Goal: Entertainment & Leisure: Consume media (video, audio)

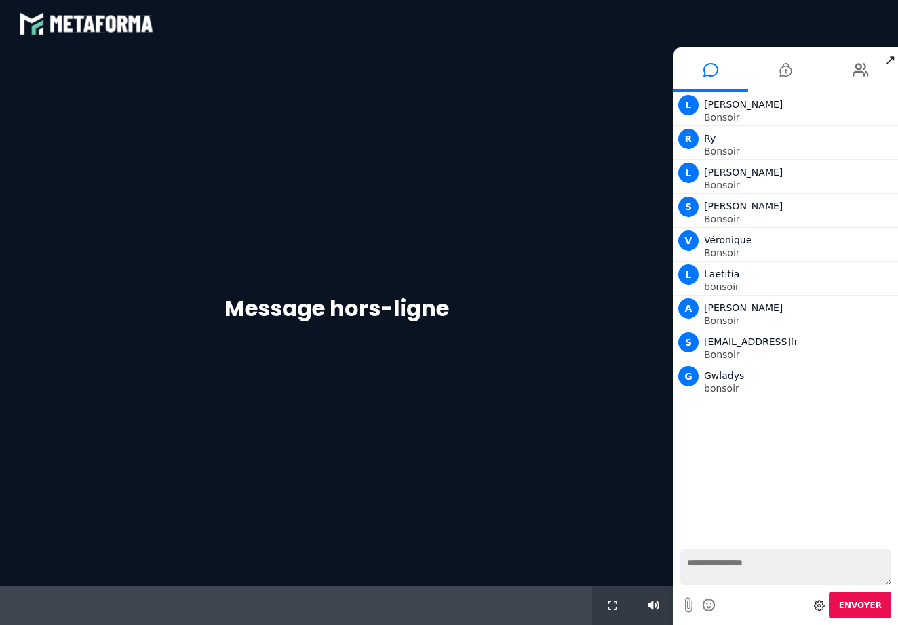
click at [705, 565] on textarea at bounding box center [785, 567] width 211 height 36
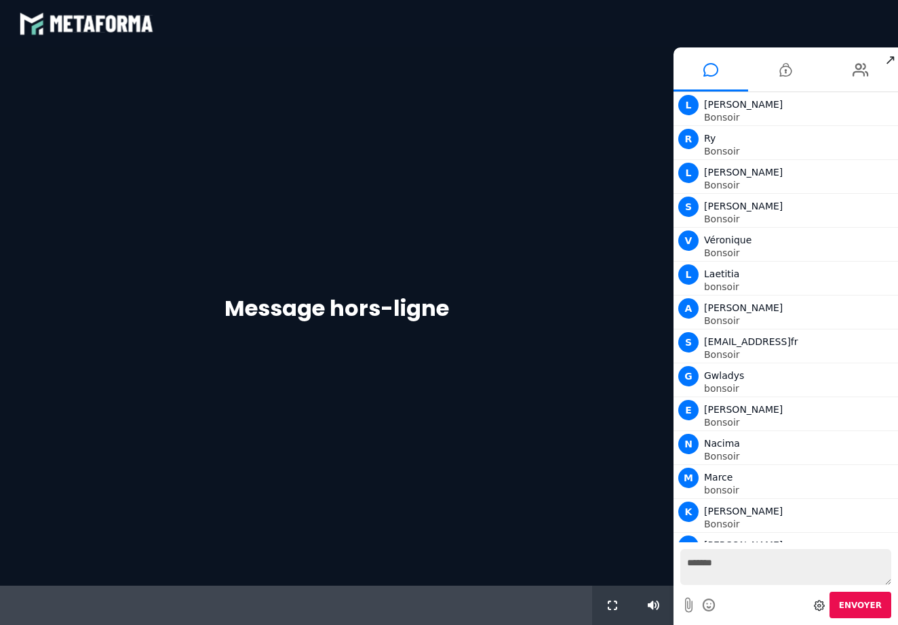
scroll to position [24, 0]
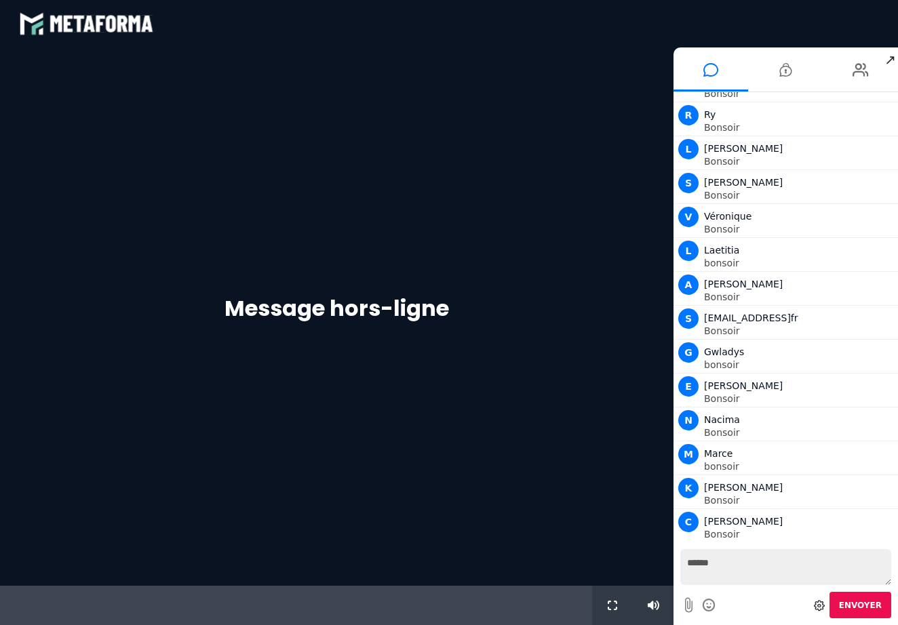
type textarea "*******"
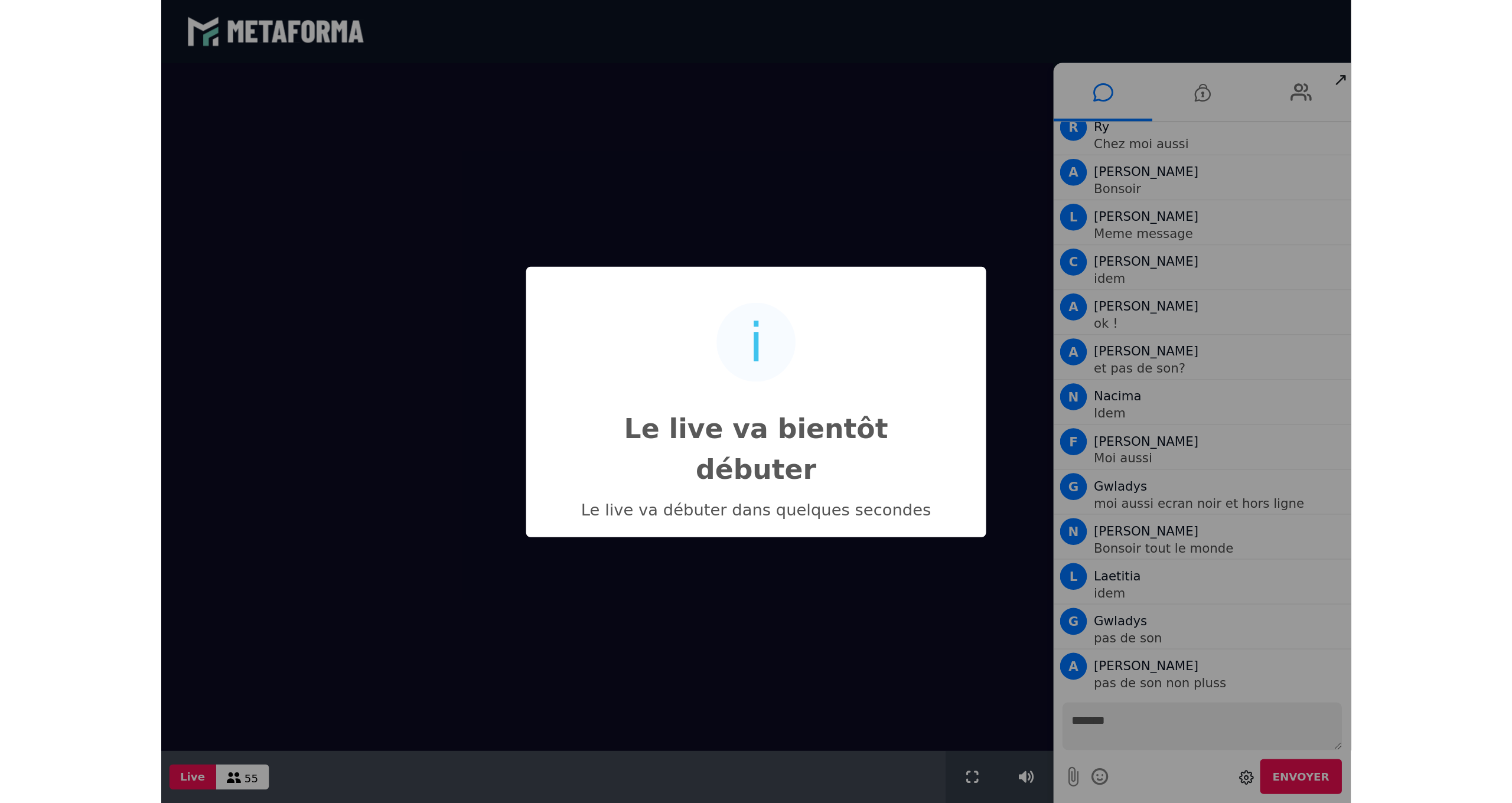
scroll to position [412, 0]
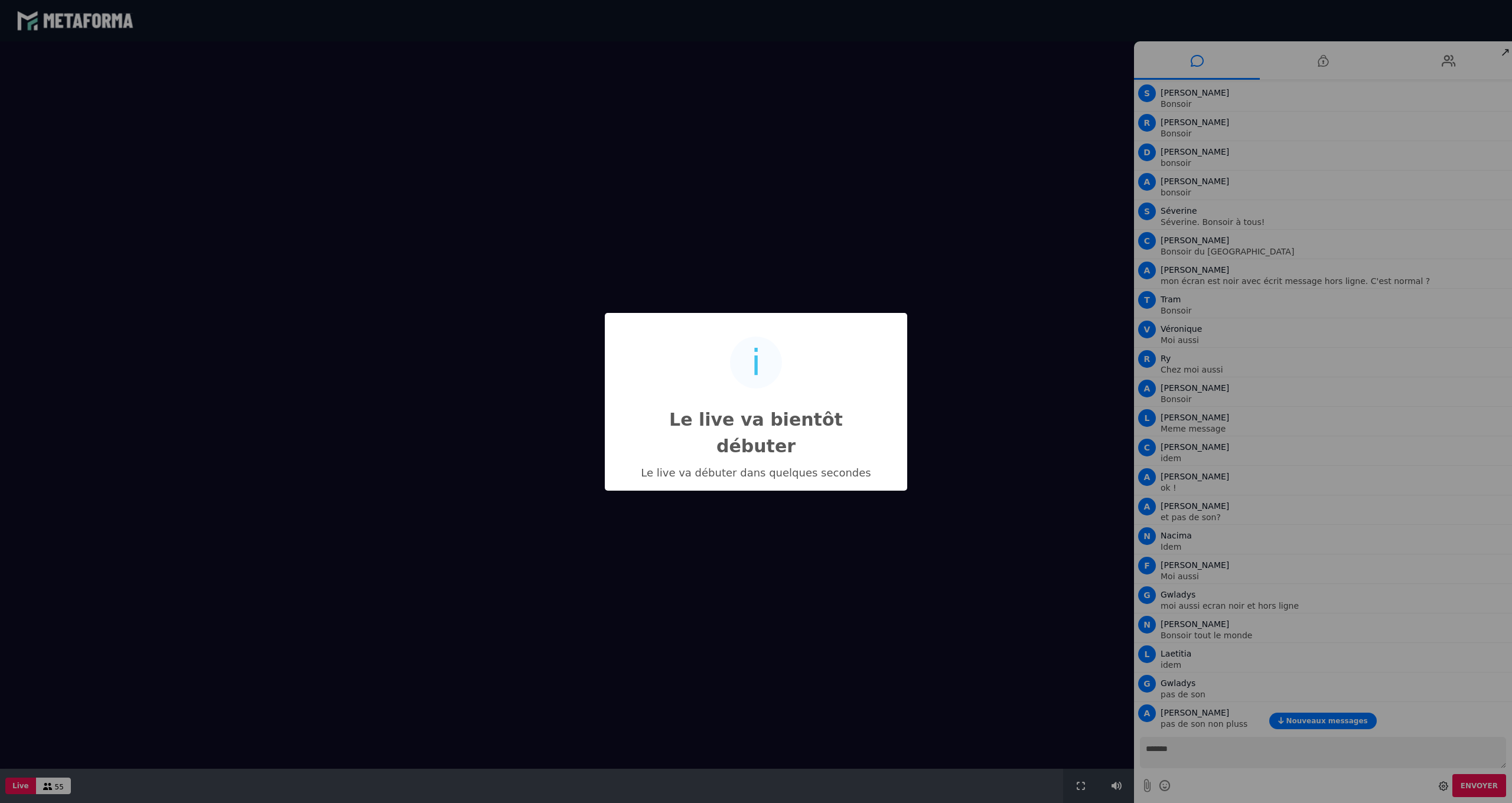
click at [782, 1] on div "i Le live va bientôt débuter × Le live va débuter dans quelques secondes OK No …" at bounding box center [756, 401] width 1512 height 803
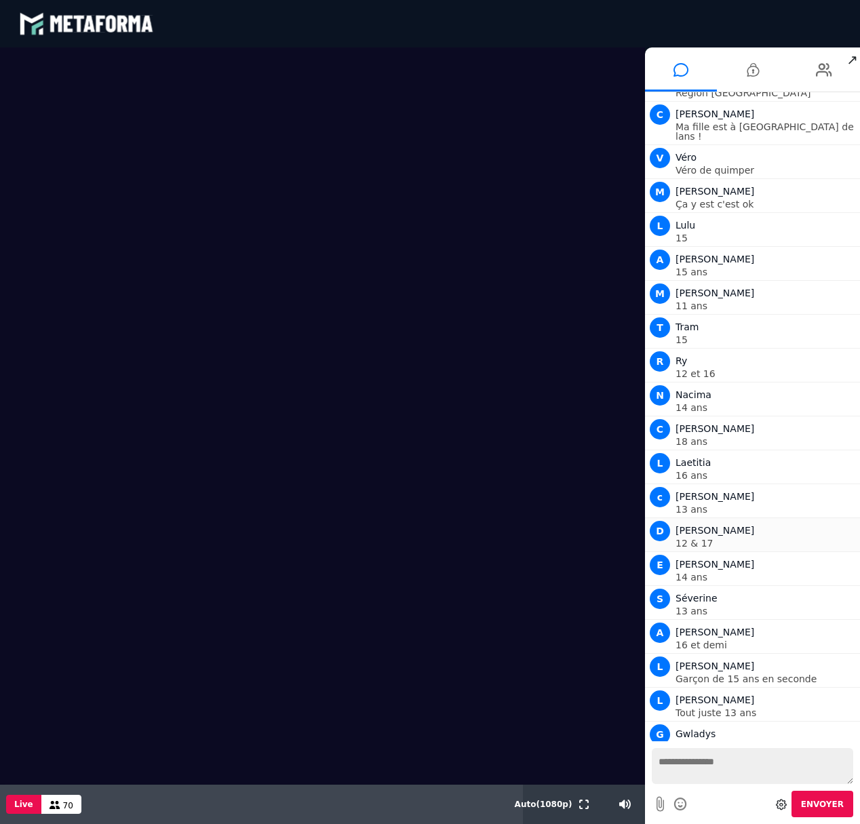
scroll to position [2616, 0]
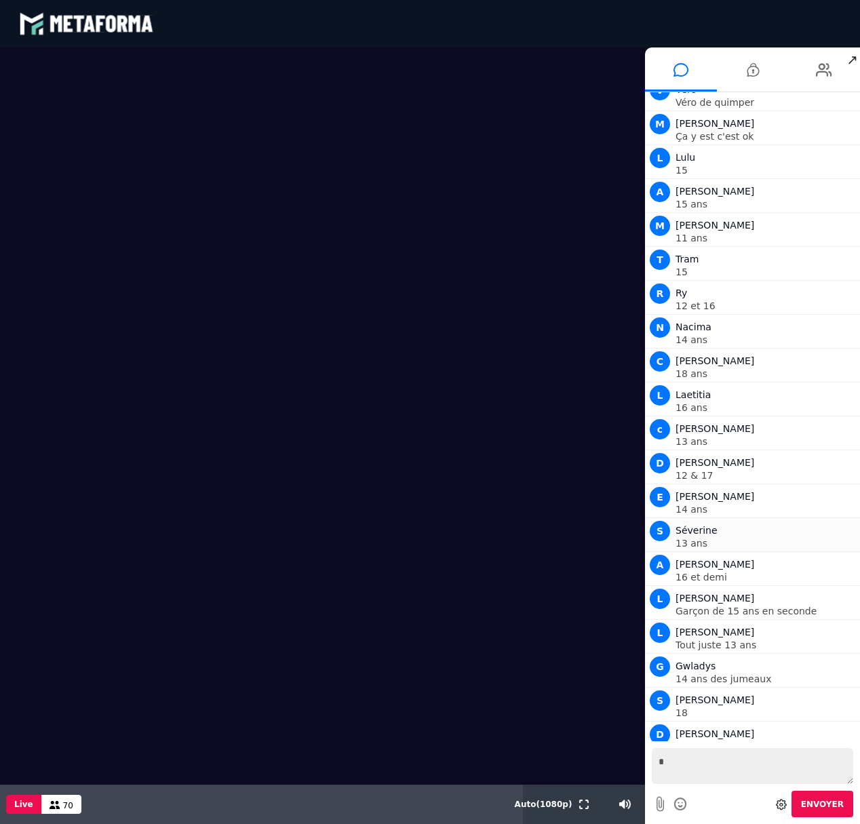
type textarea "**"
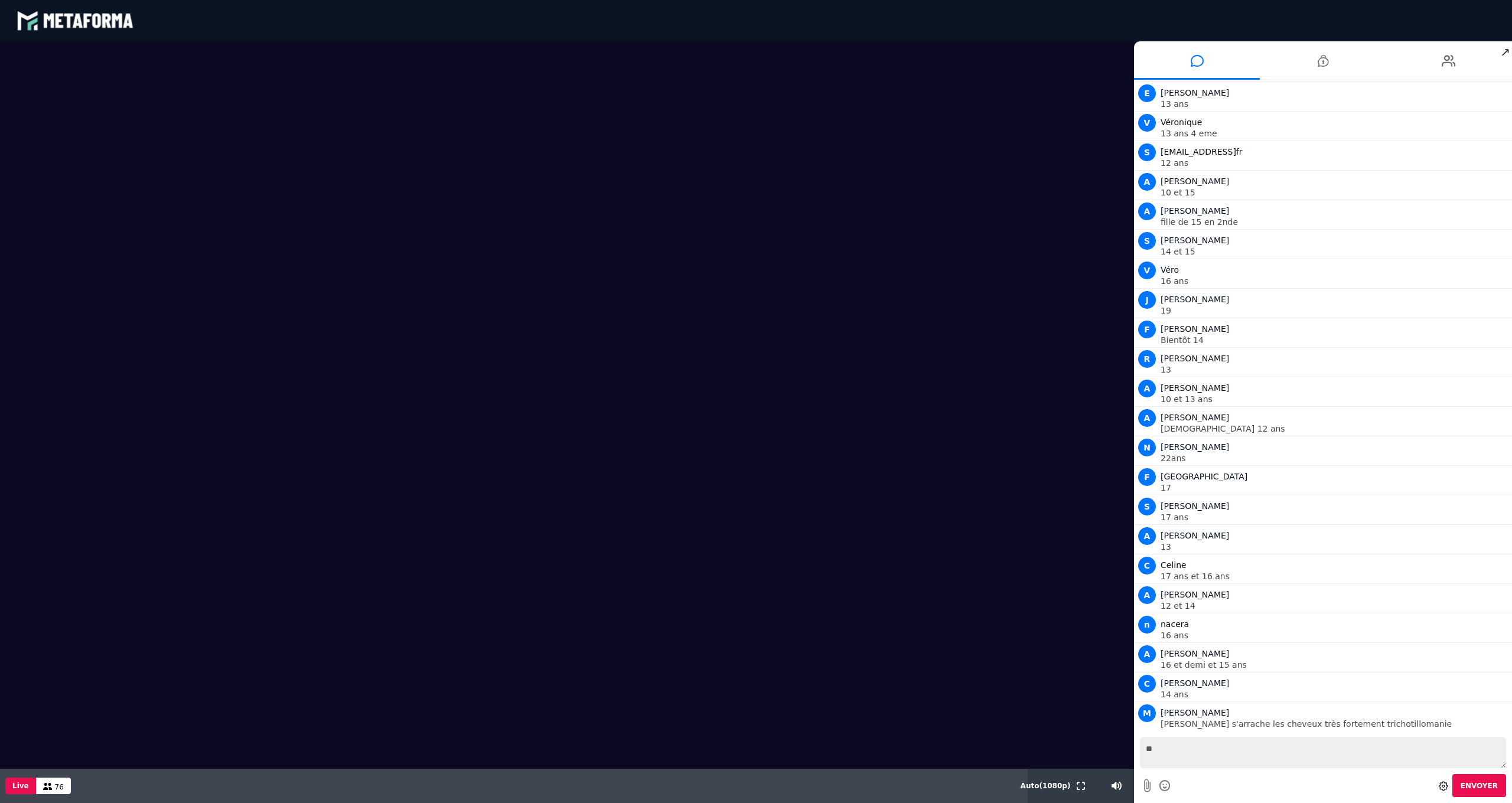
scroll to position [3008, 0]
click at [782, 544] on span "Nouveaux messages" at bounding box center [1327, 720] width 82 height 8
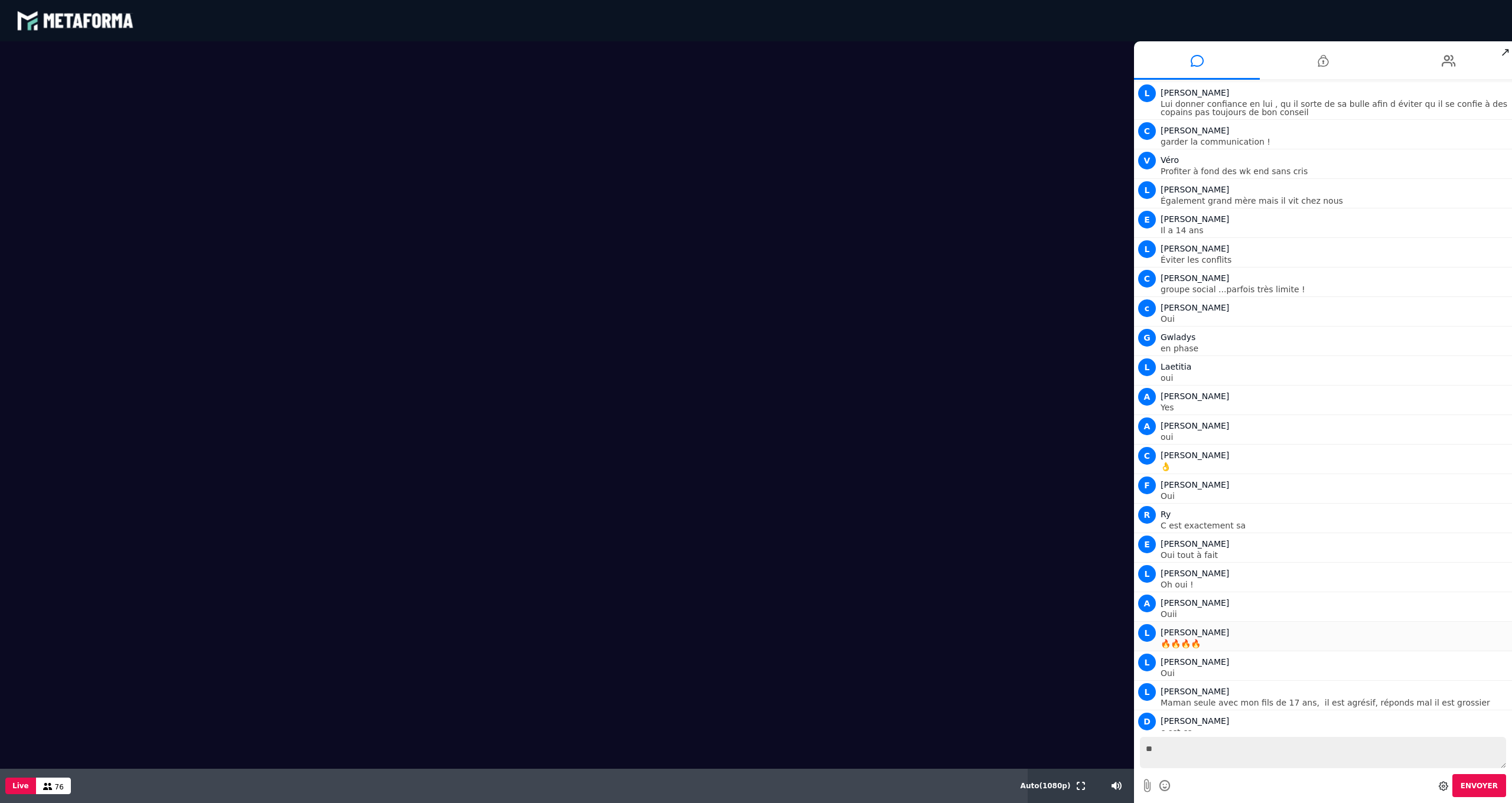
scroll to position [5713, 0]
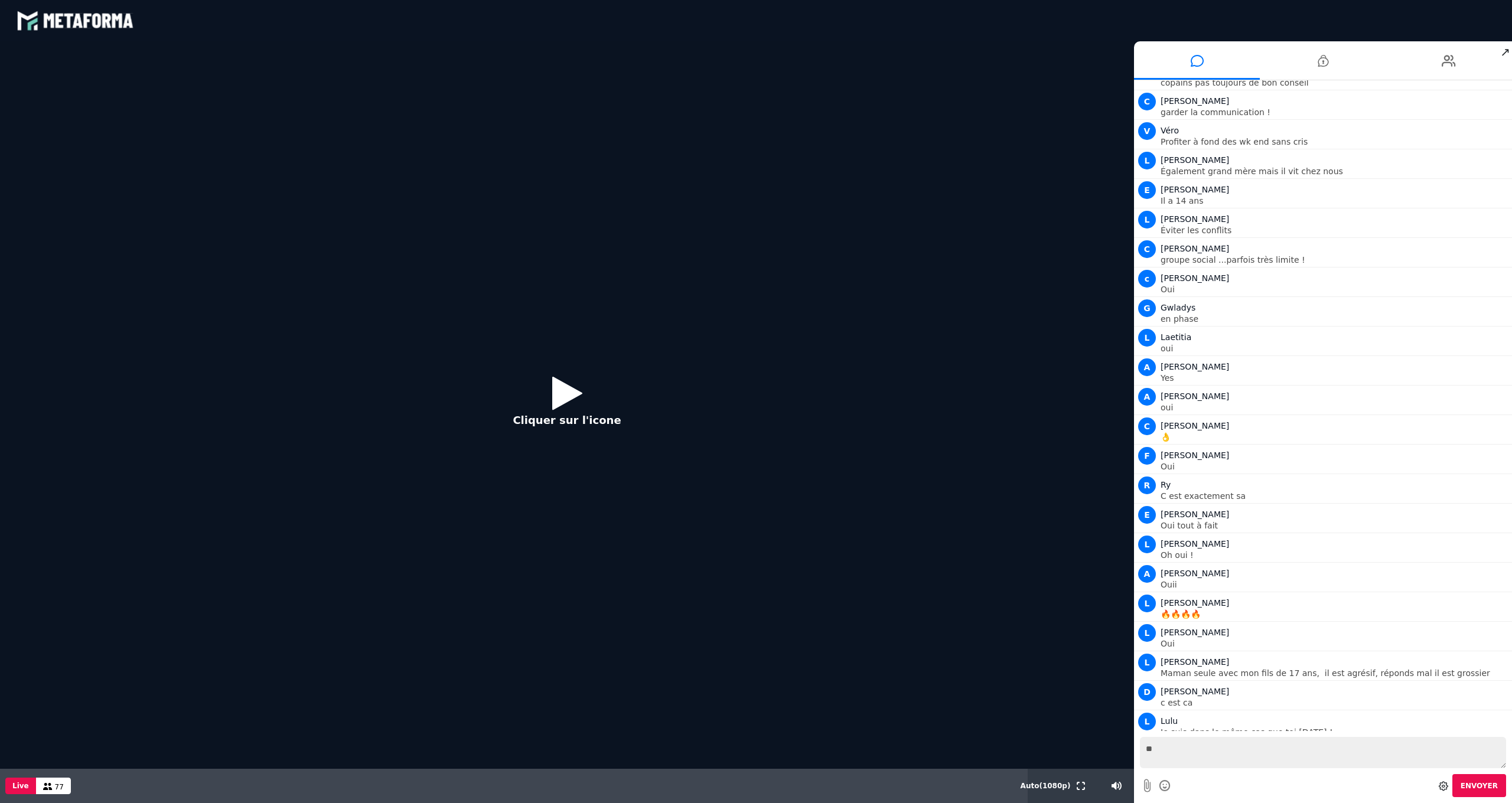
click at [552, 390] on icon at bounding box center [567, 392] width 30 height 38
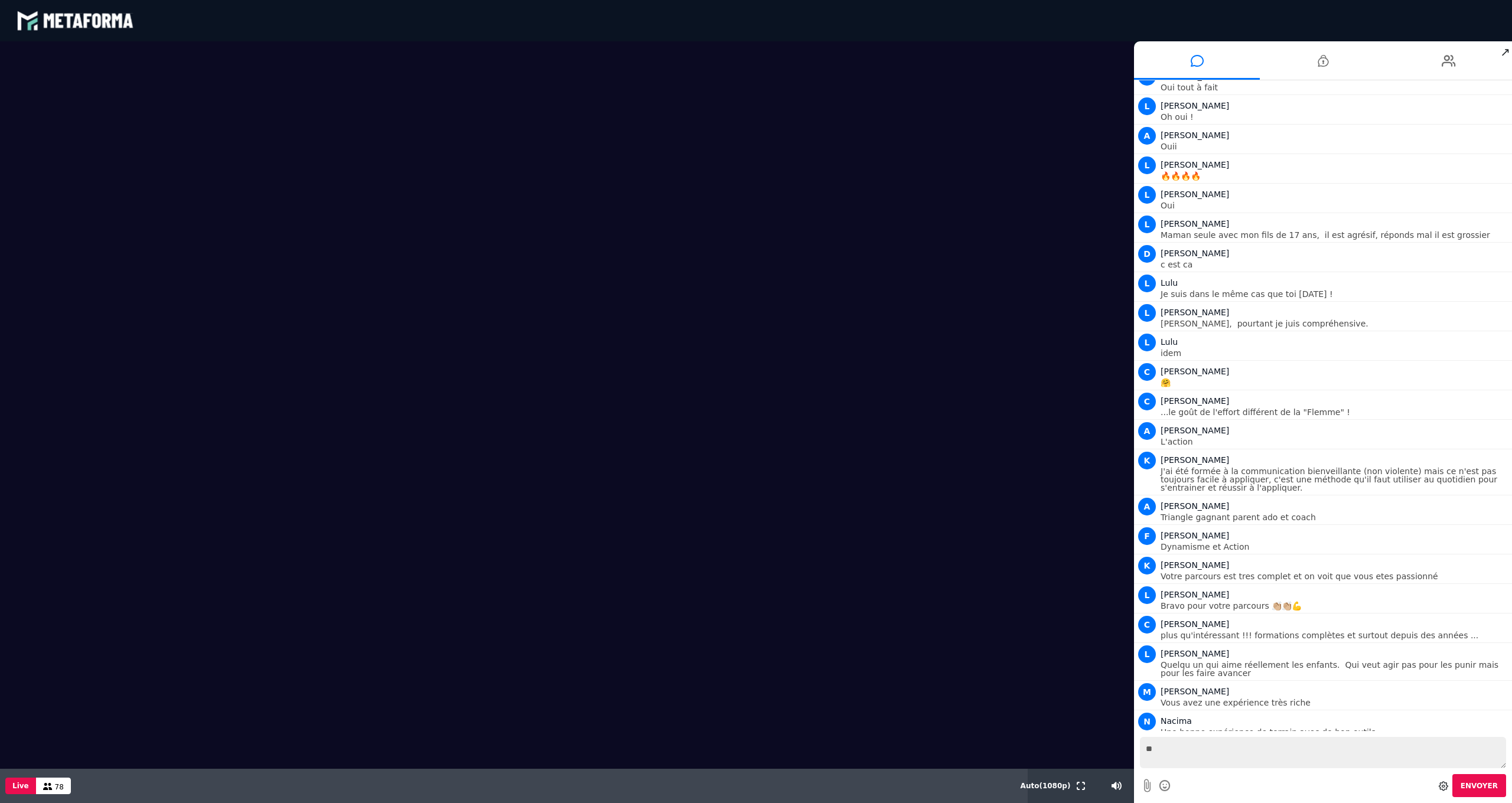
scroll to position [6181, 0]
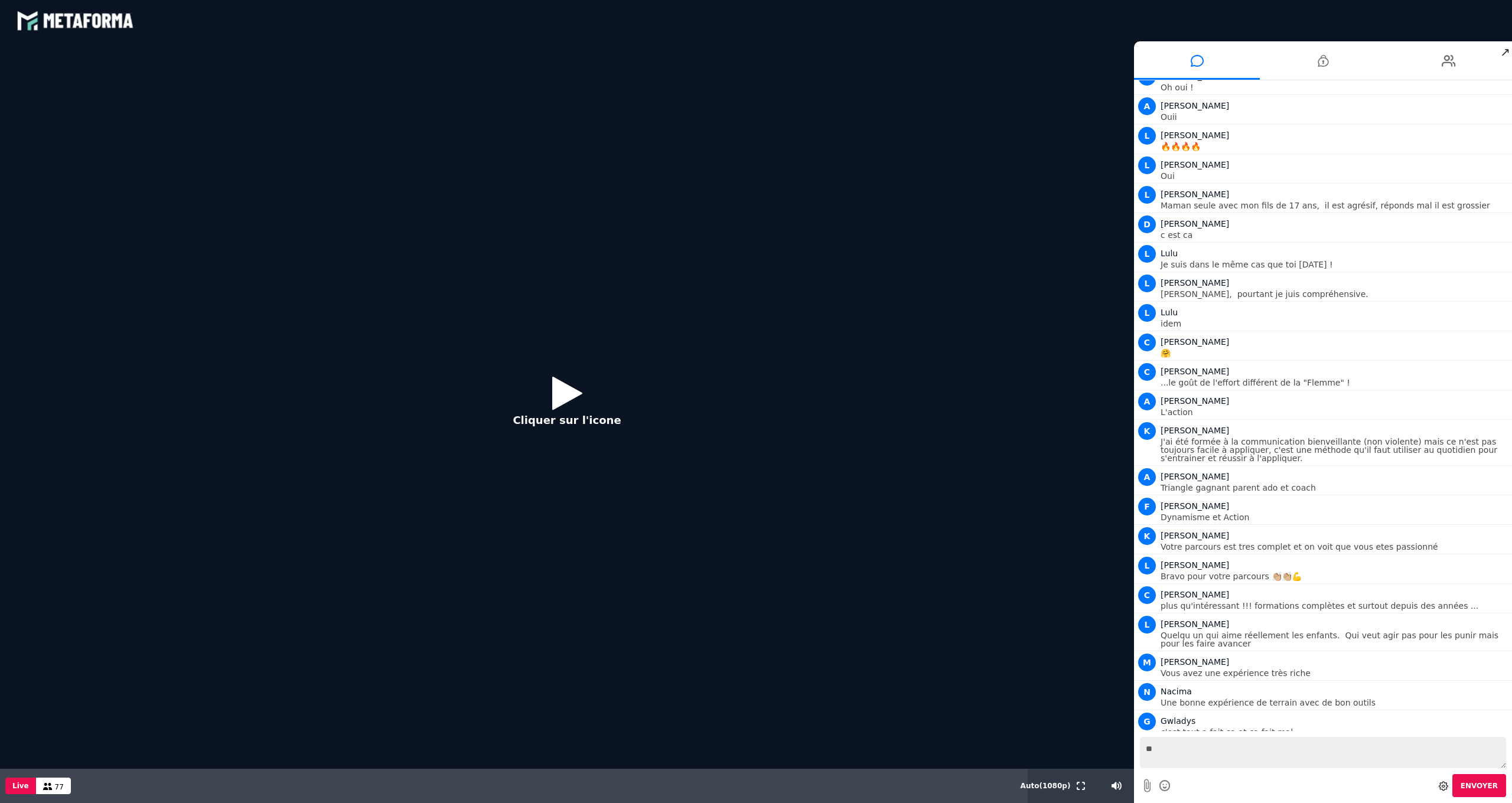
click at [548, 392] on button "Cliquer sur l'icone" at bounding box center [566, 405] width 131 height 77
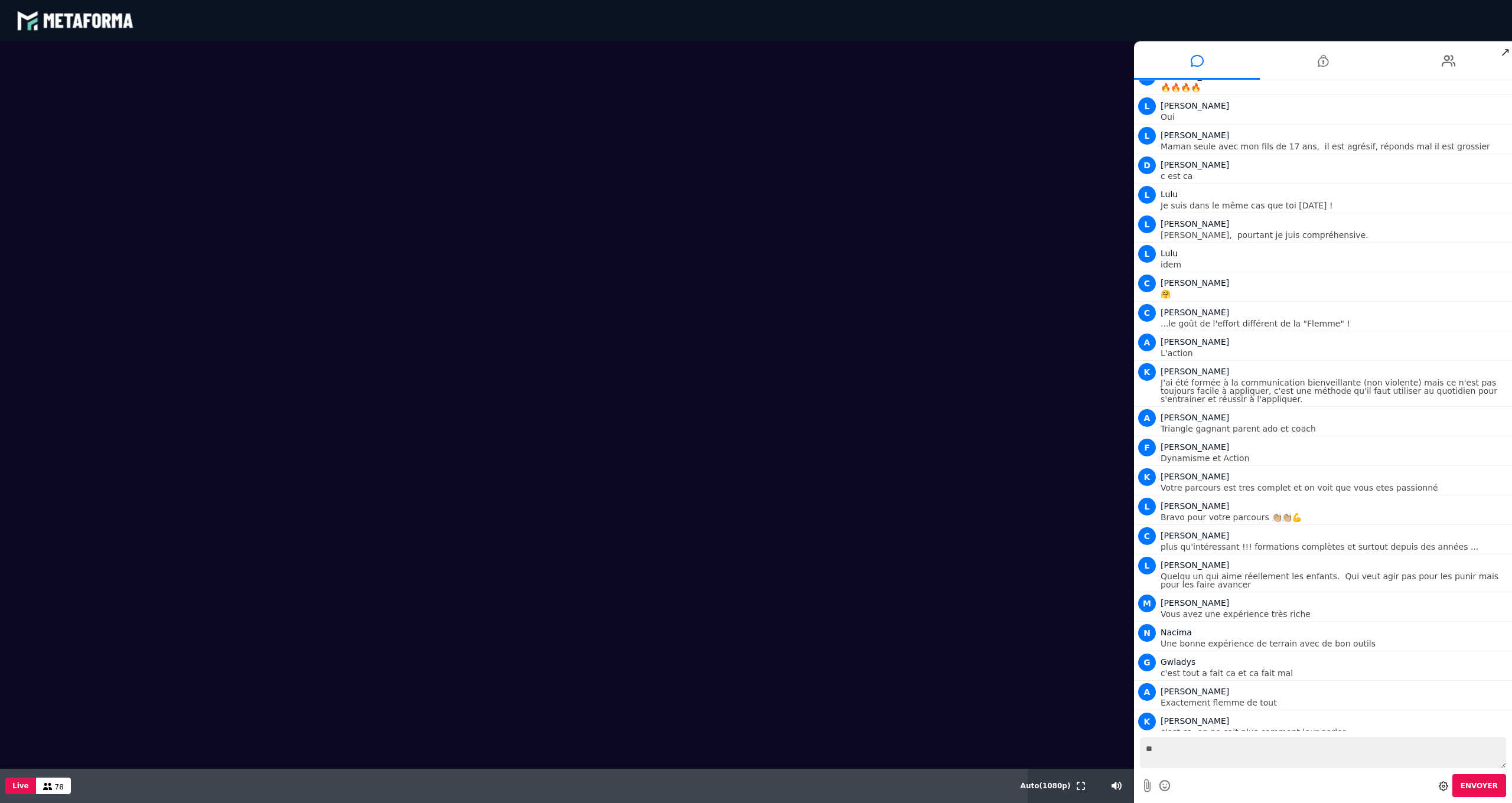
scroll to position [6269, 0]
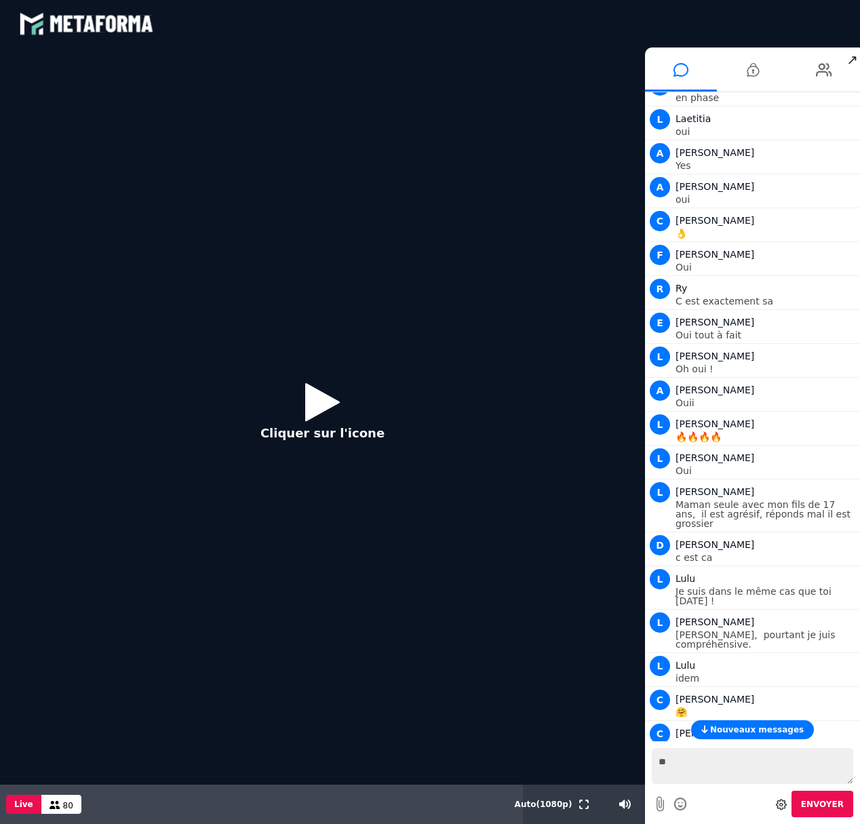
click at [325, 411] on icon at bounding box center [322, 402] width 35 height 44
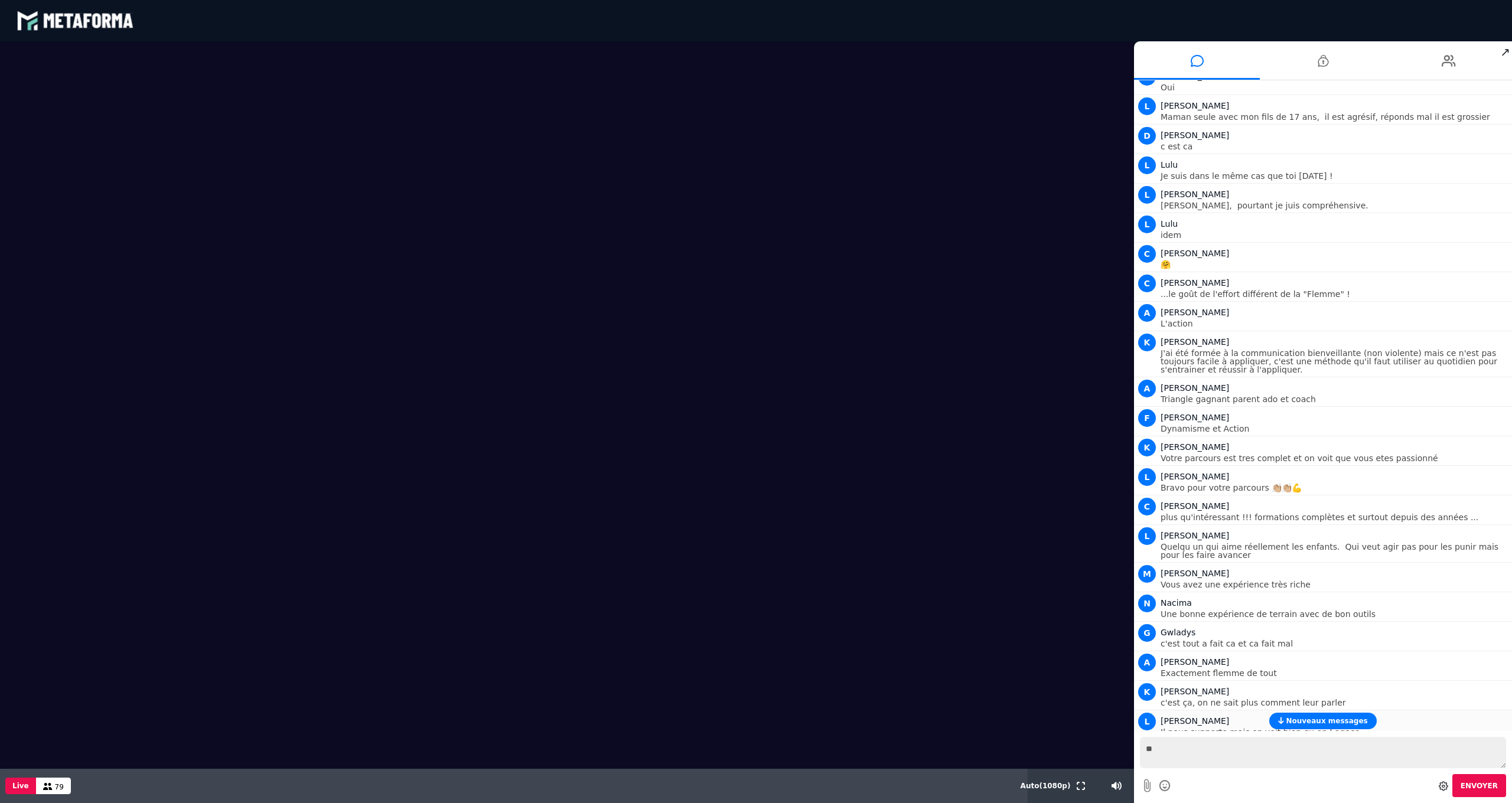
click at [782, 544] on span "Nouveaux messages" at bounding box center [1327, 720] width 82 height 8
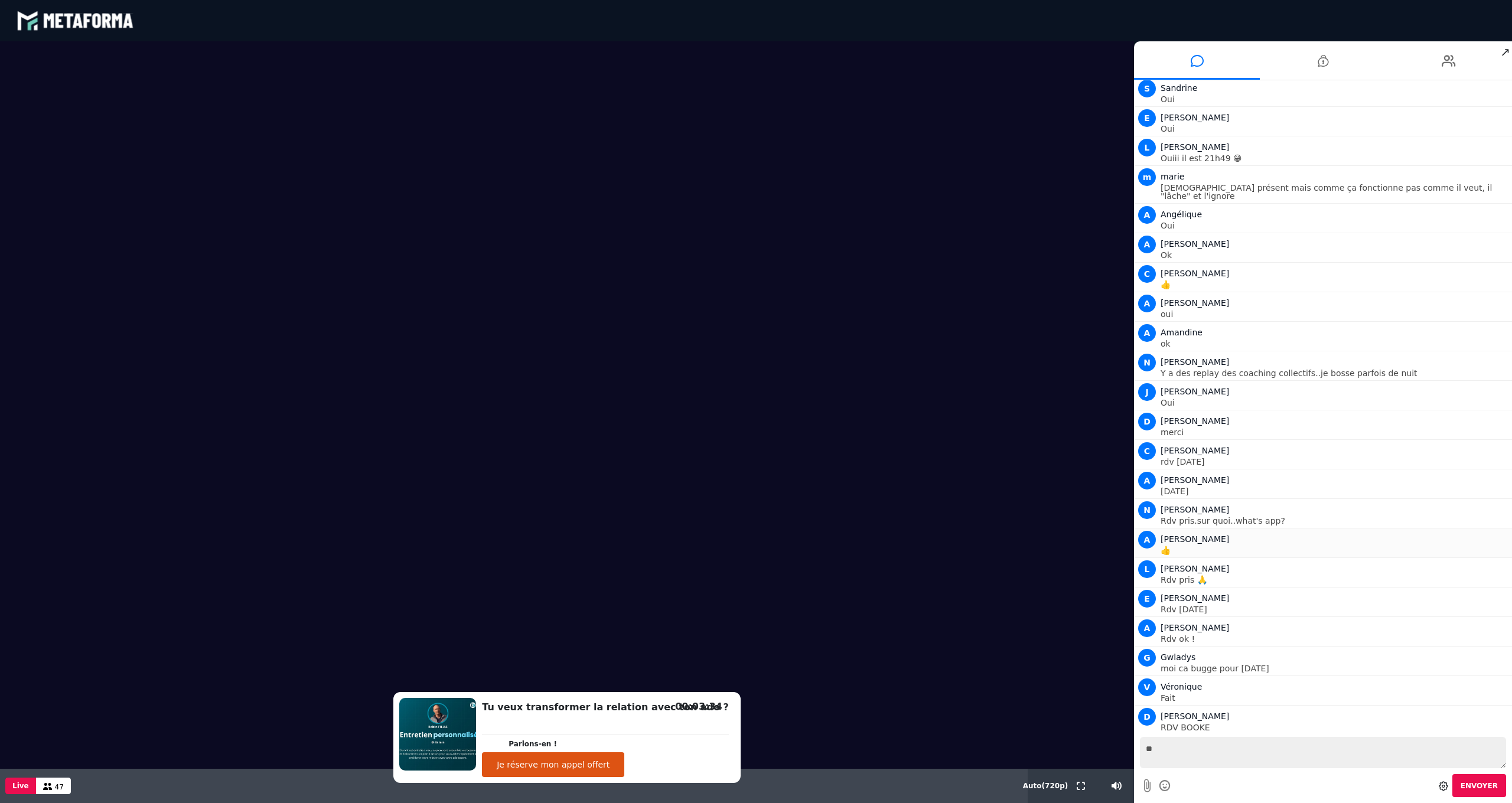
scroll to position [15867, 0]
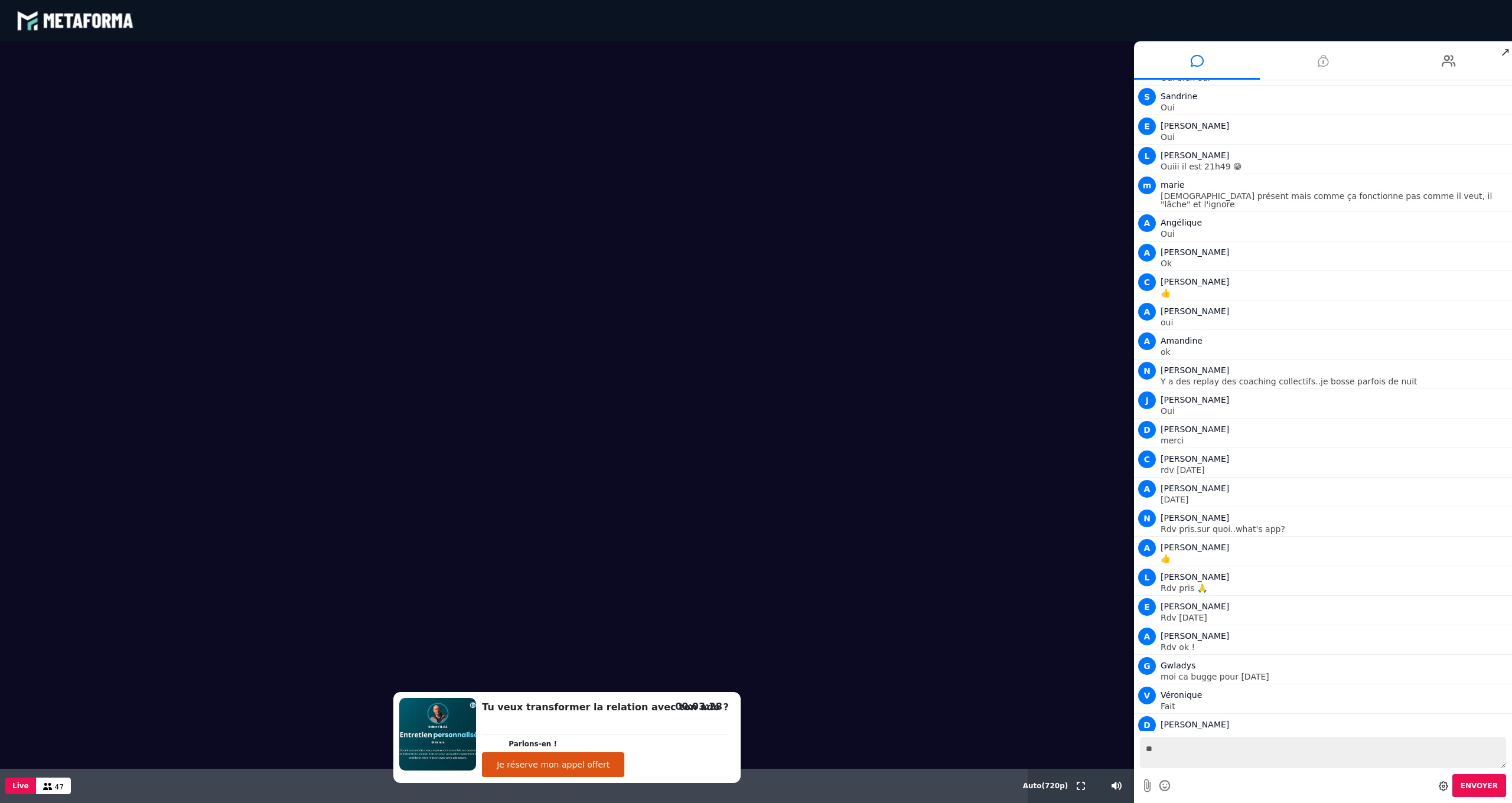
click at [782, 62] on li at bounding box center [1322, 60] width 125 height 38
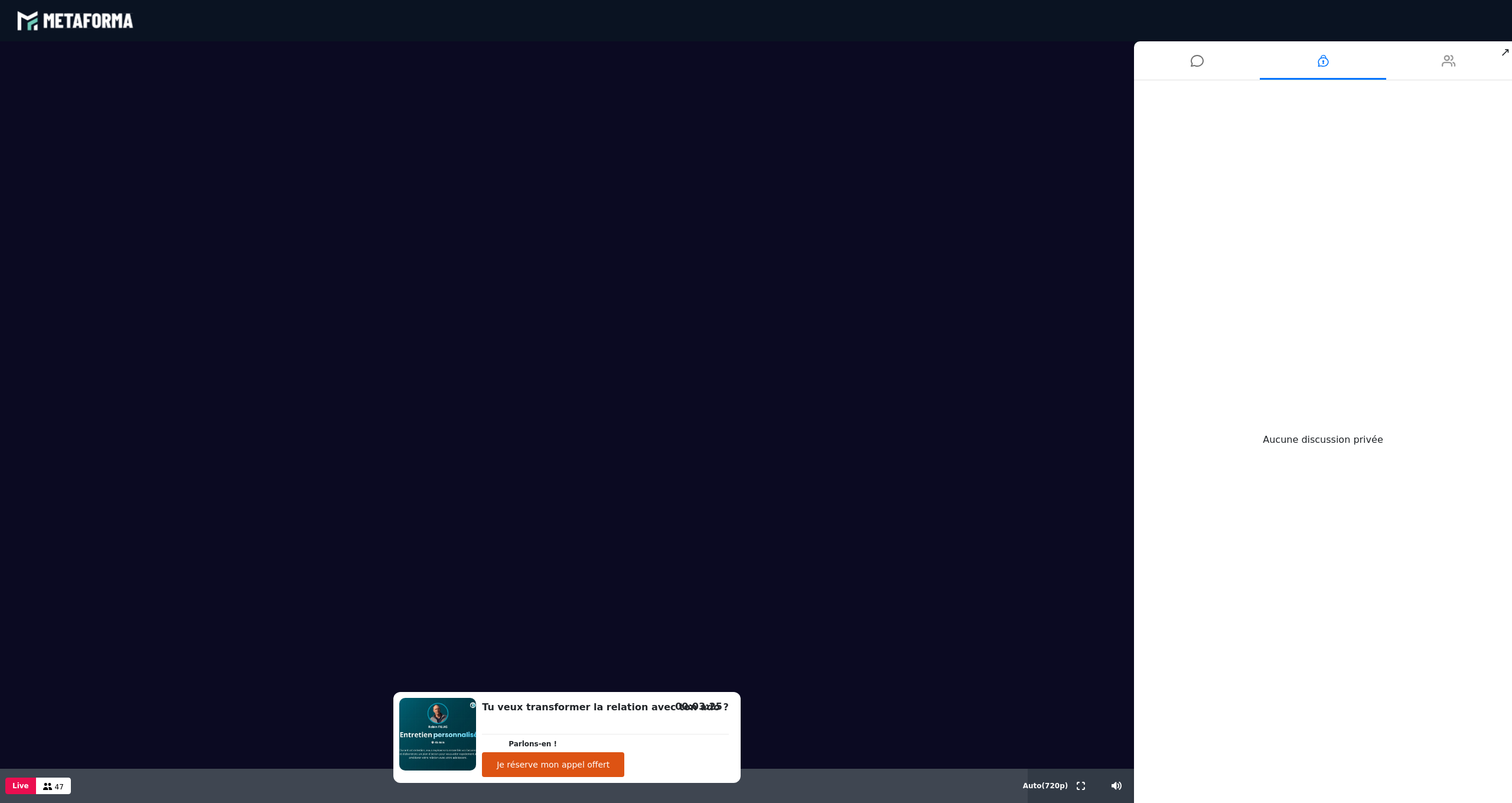
click at [782, 62] on li at bounding box center [1448, 60] width 125 height 38
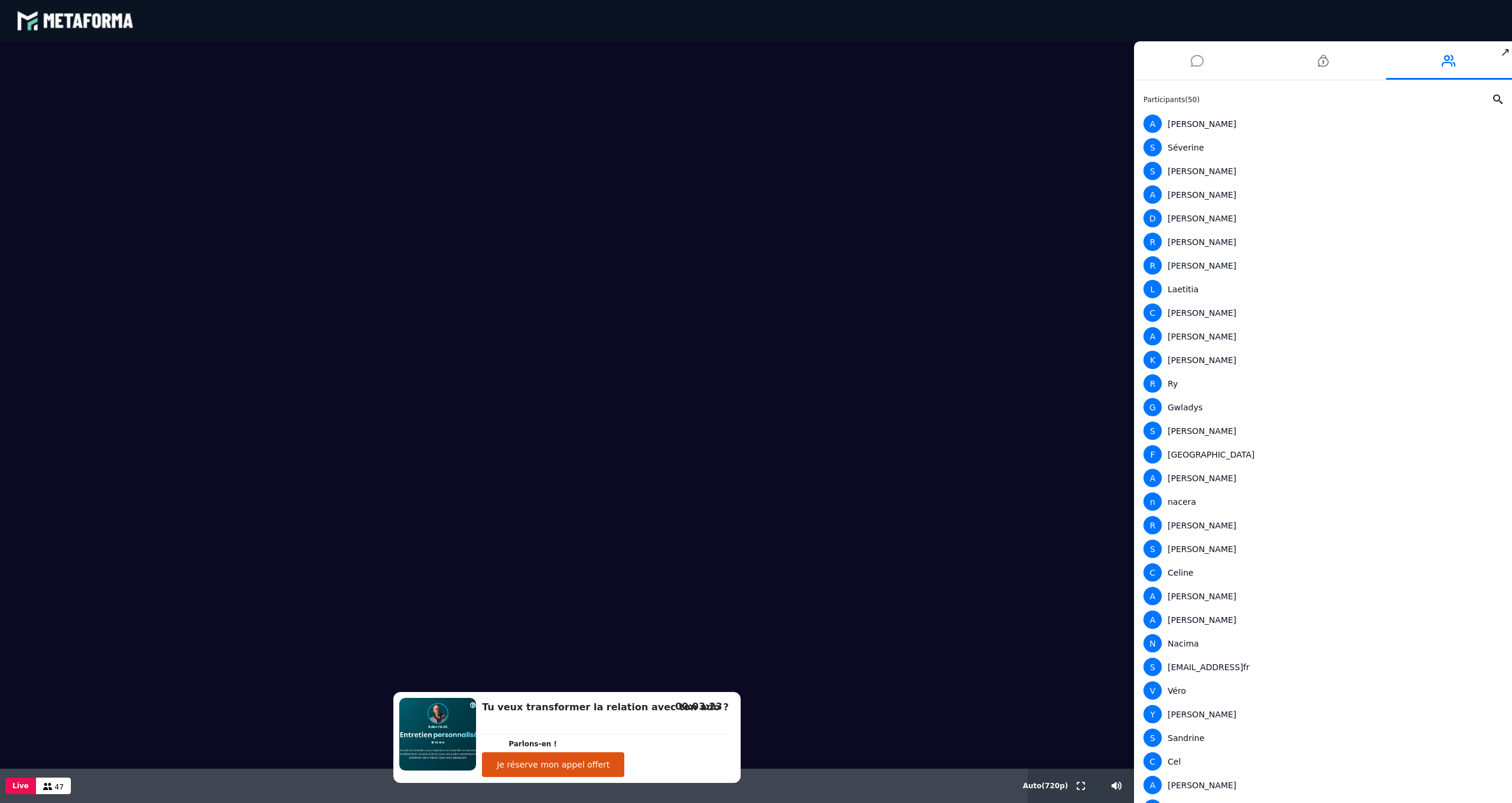
click at [782, 56] on li at bounding box center [1197, 60] width 125 height 38
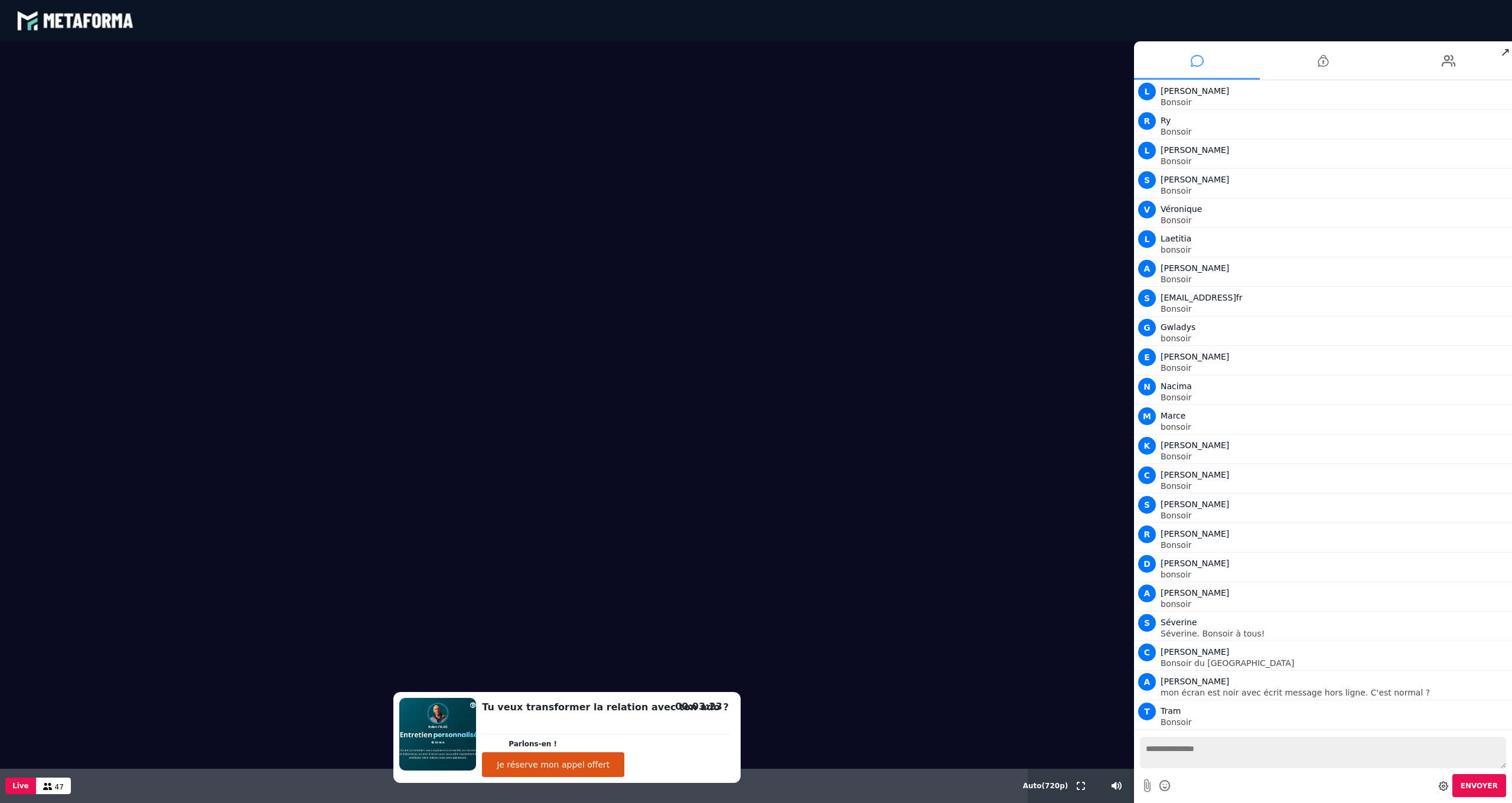
scroll to position [15876, 0]
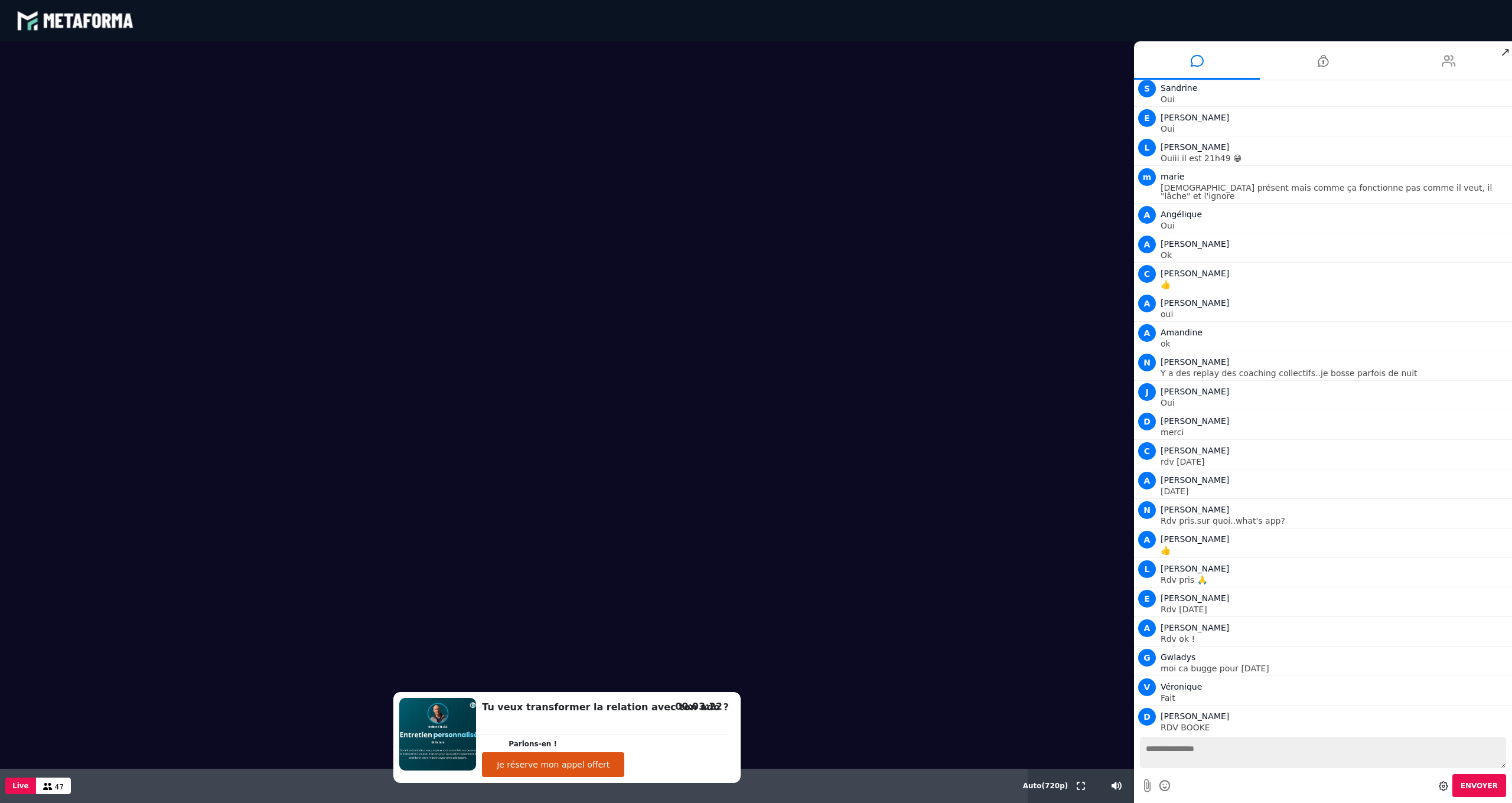
click at [782, 60] on li at bounding box center [1448, 60] width 125 height 38
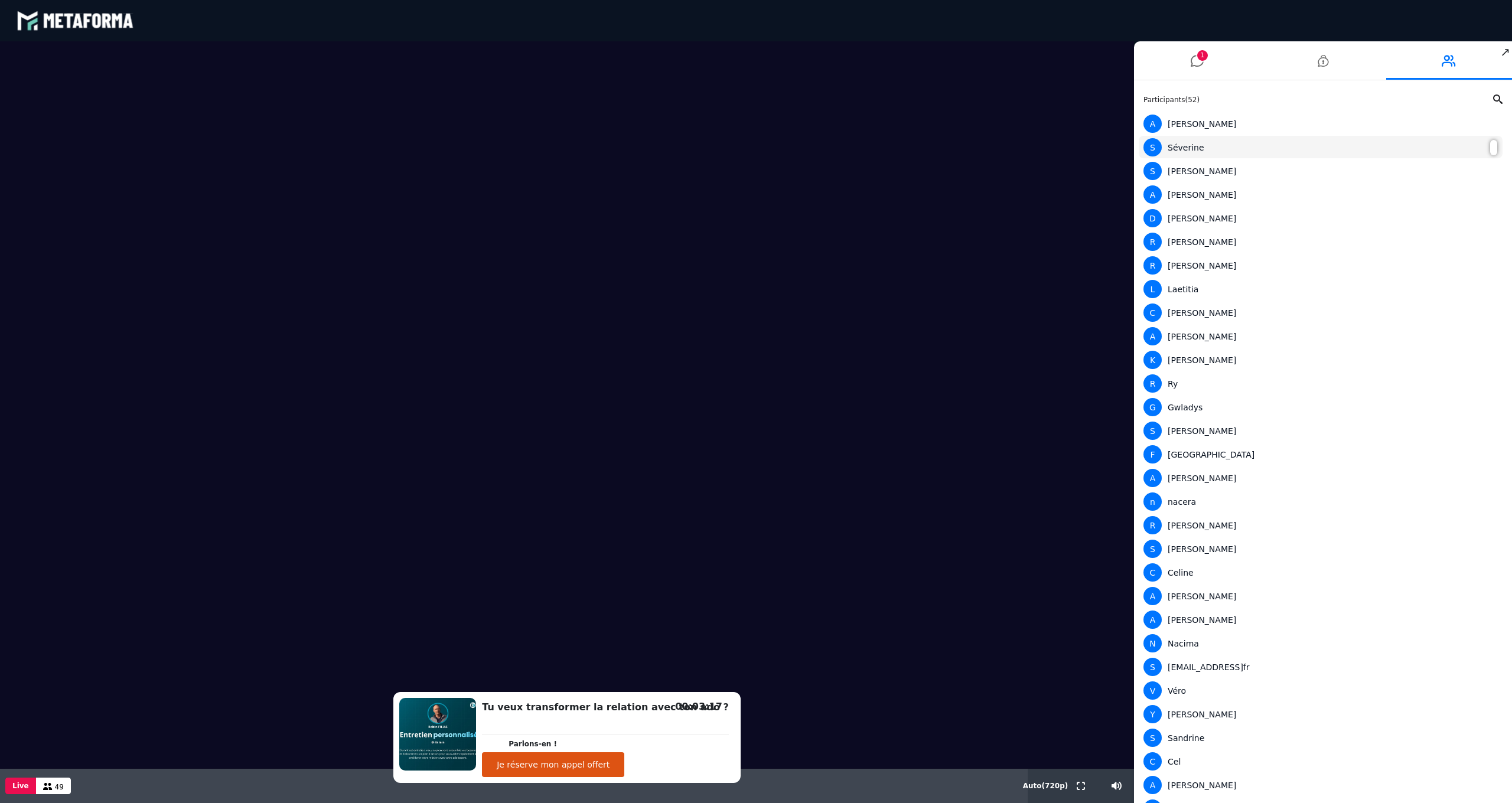
scroll to position [0, 0]
click at [782, 64] on icon at bounding box center [1197, 61] width 13 height 30
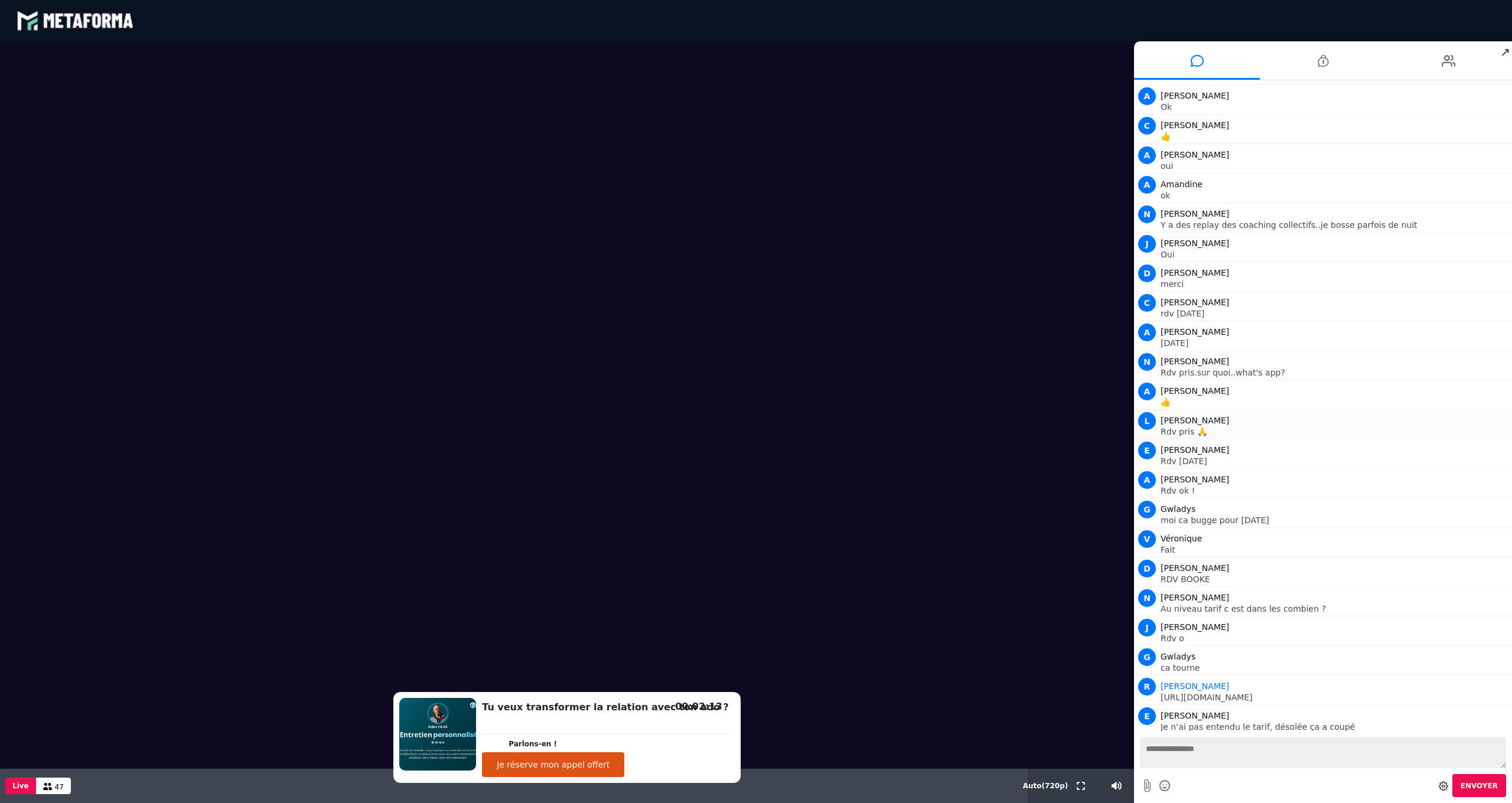
scroll to position [16023, 0]
